Goal: Task Accomplishment & Management: Complete application form

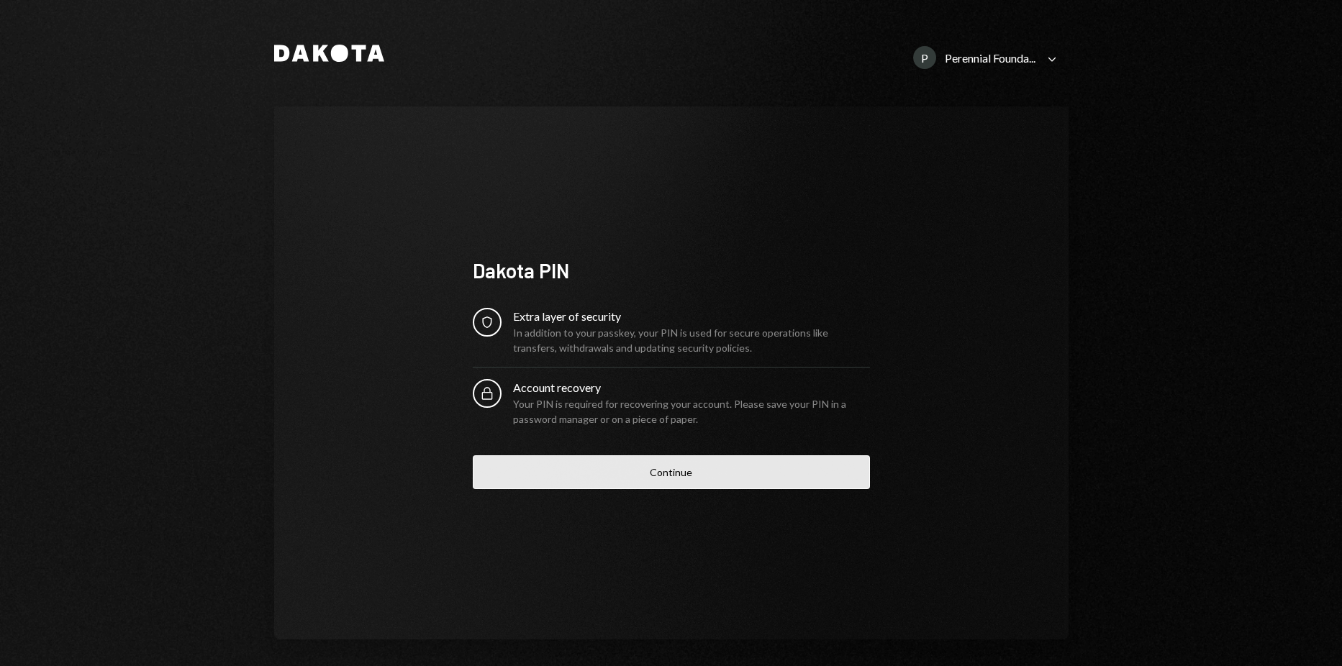
click at [669, 481] on button "Continue" at bounding box center [671, 473] width 397 height 34
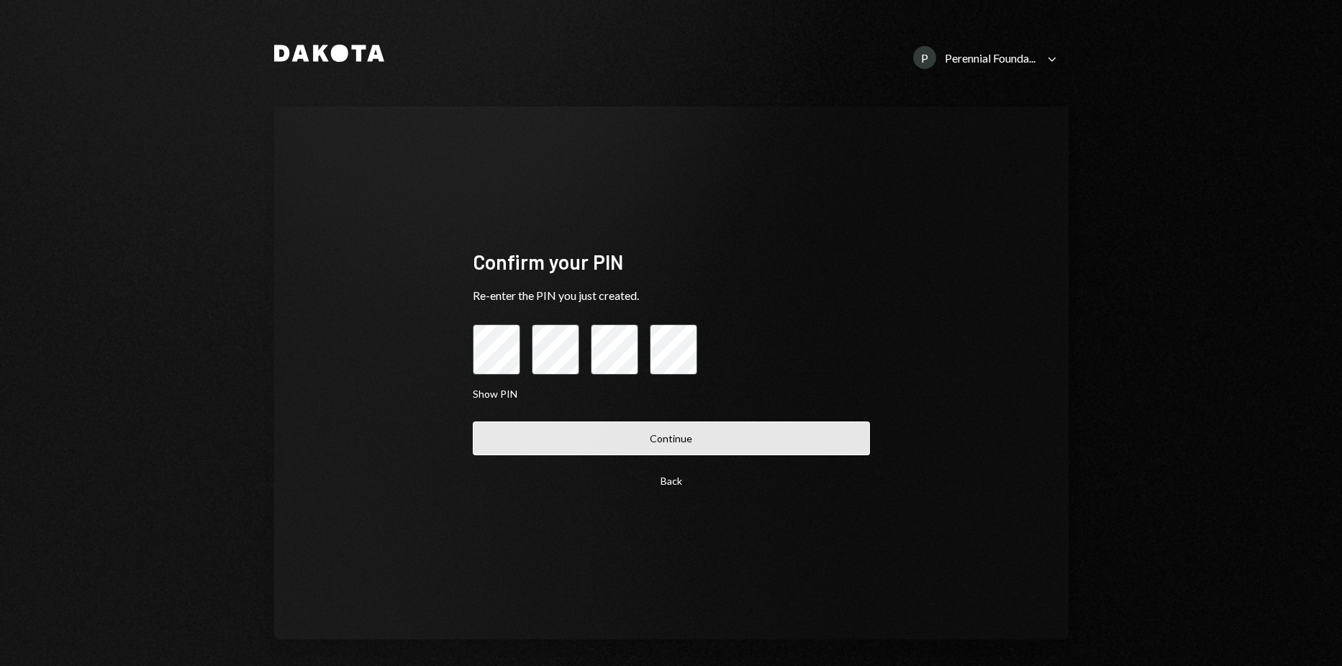
click at [659, 448] on button "Continue" at bounding box center [671, 439] width 397 height 34
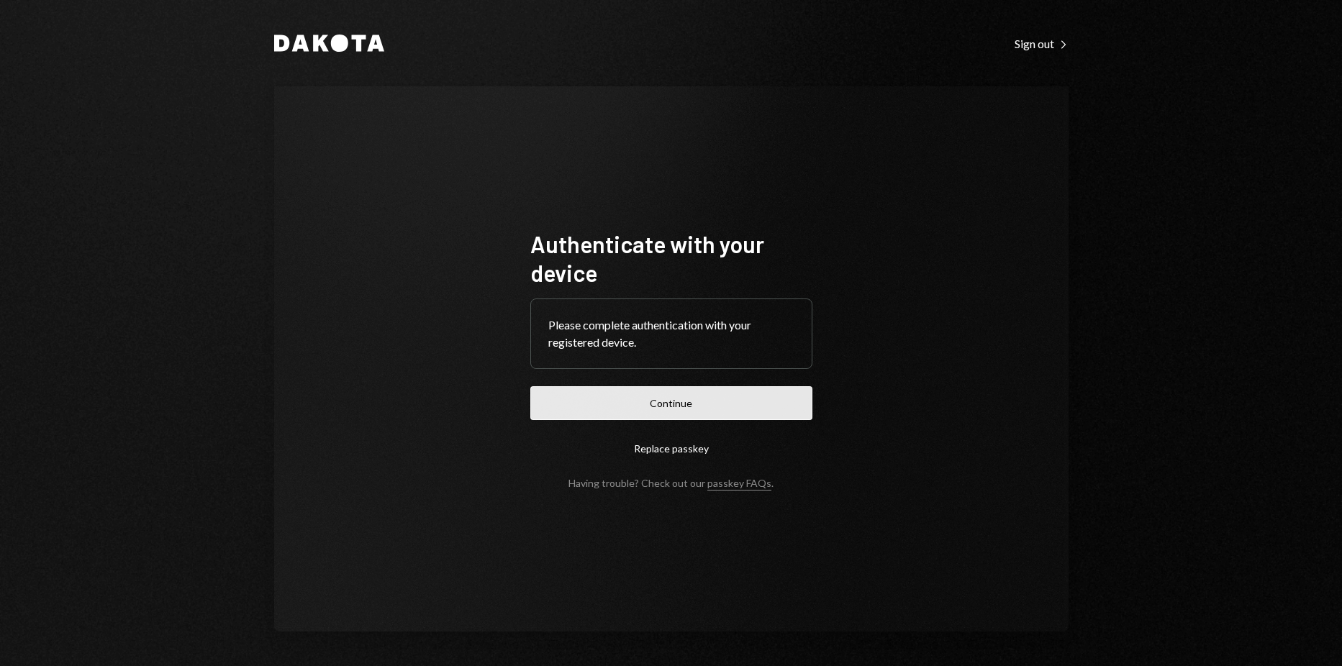
click at [700, 392] on button "Continue" at bounding box center [671, 403] width 282 height 34
click at [566, 384] on form "Authenticate with your device Please complete authentication with your register…" at bounding box center [671, 360] width 282 height 260
click at [569, 438] on button "Replace passkey" at bounding box center [671, 449] width 282 height 34
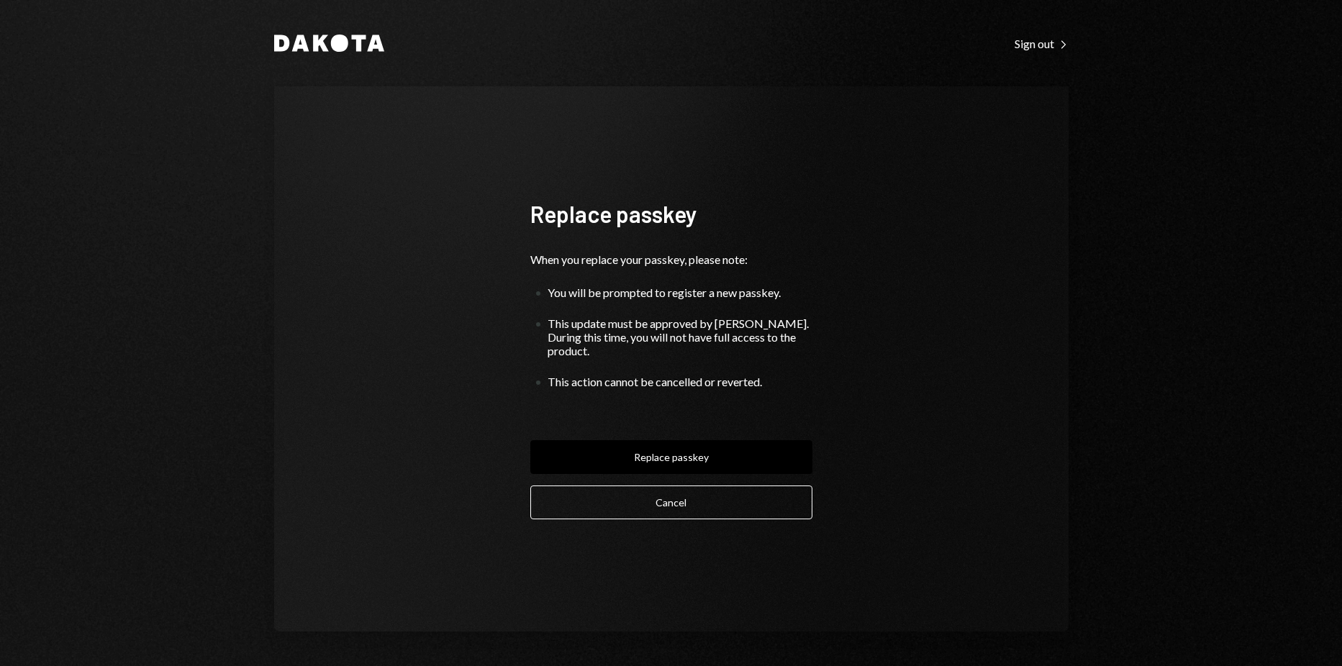
click at [576, 410] on form "Replace passkey When you replace your passkey, please note: You will be prompte…" at bounding box center [671, 359] width 282 height 320
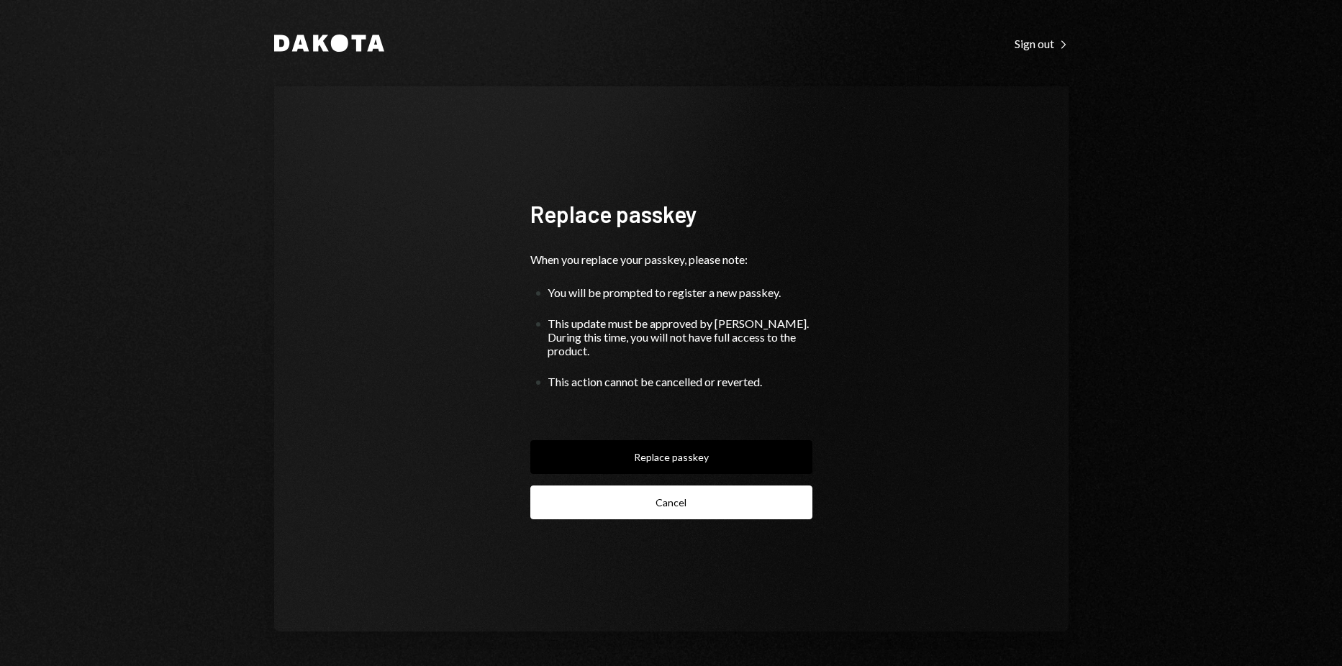
click at [594, 492] on button "Cancel" at bounding box center [671, 503] width 282 height 34
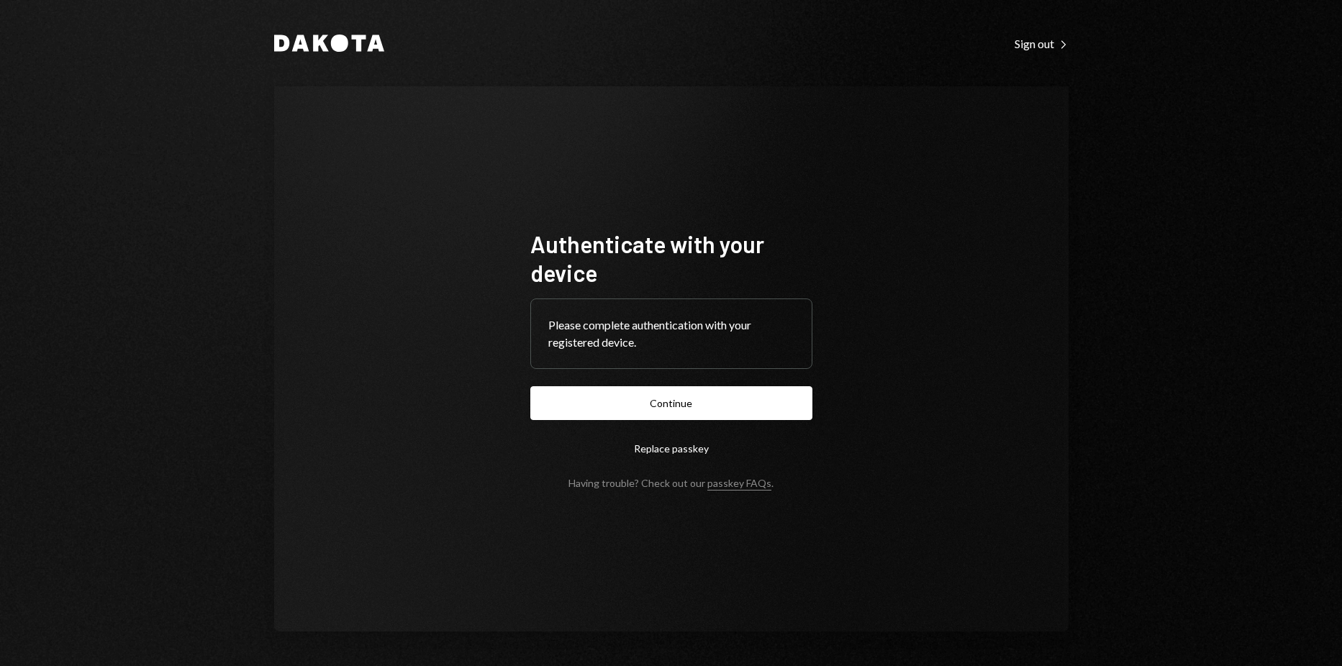
click at [619, 395] on button "Continue" at bounding box center [671, 403] width 282 height 34
